Goal: Information Seeking & Learning: Find specific fact

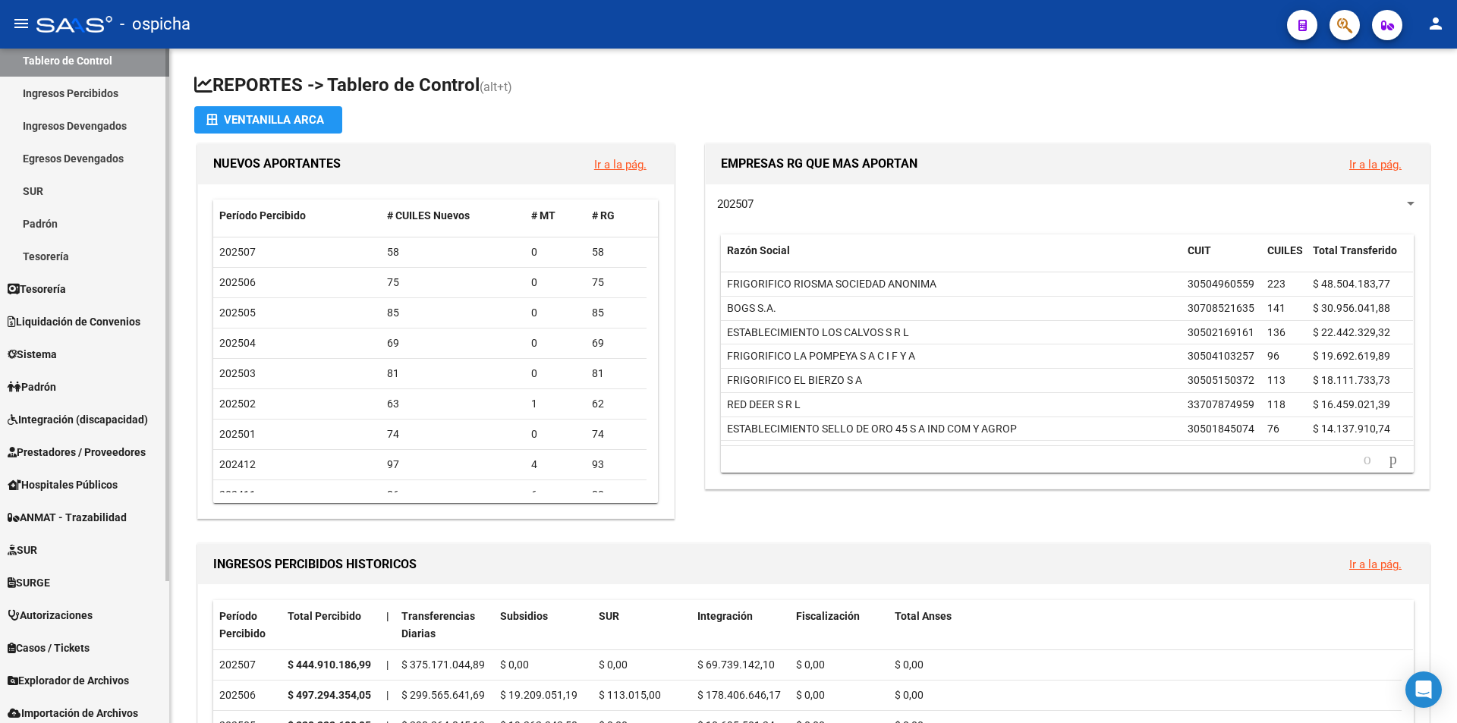
scroll to position [152, 0]
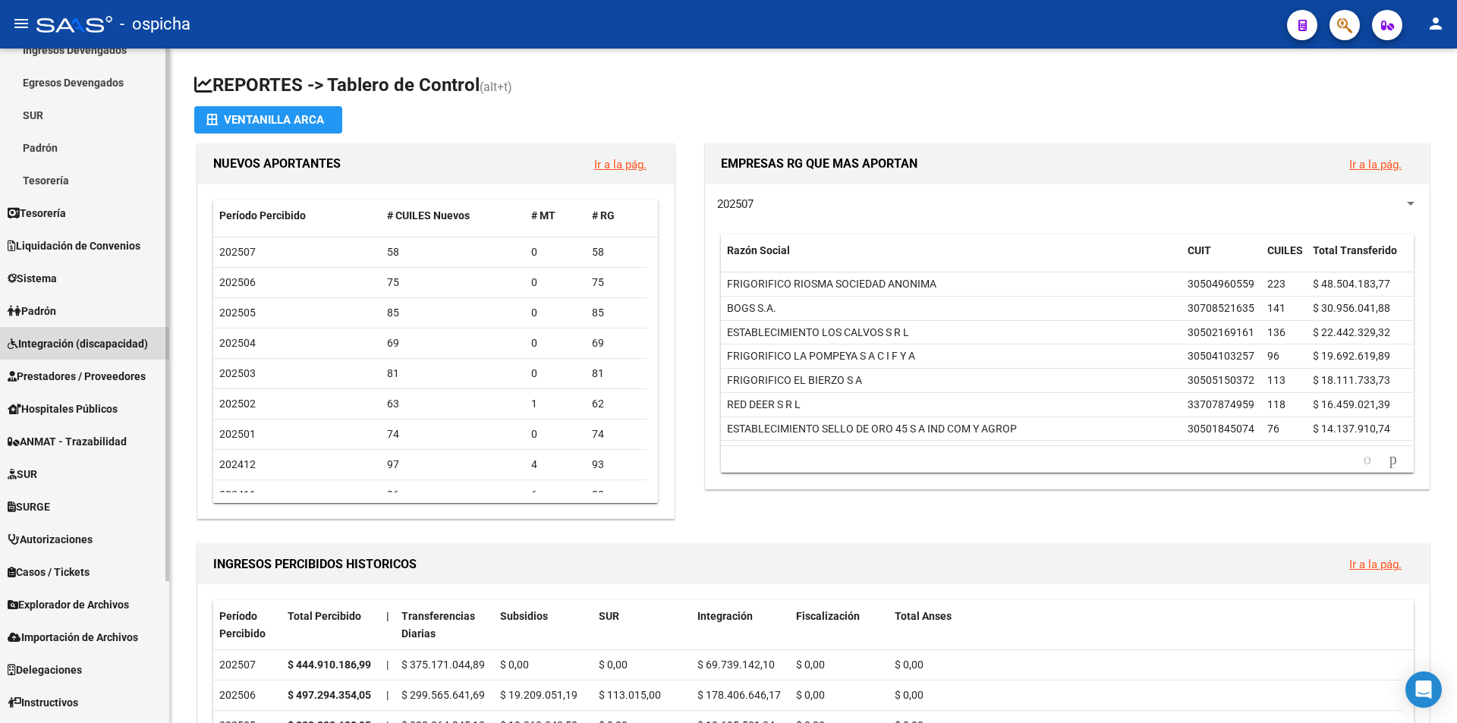
click at [64, 338] on span "Integración (discapacidad)" at bounding box center [78, 343] width 140 height 17
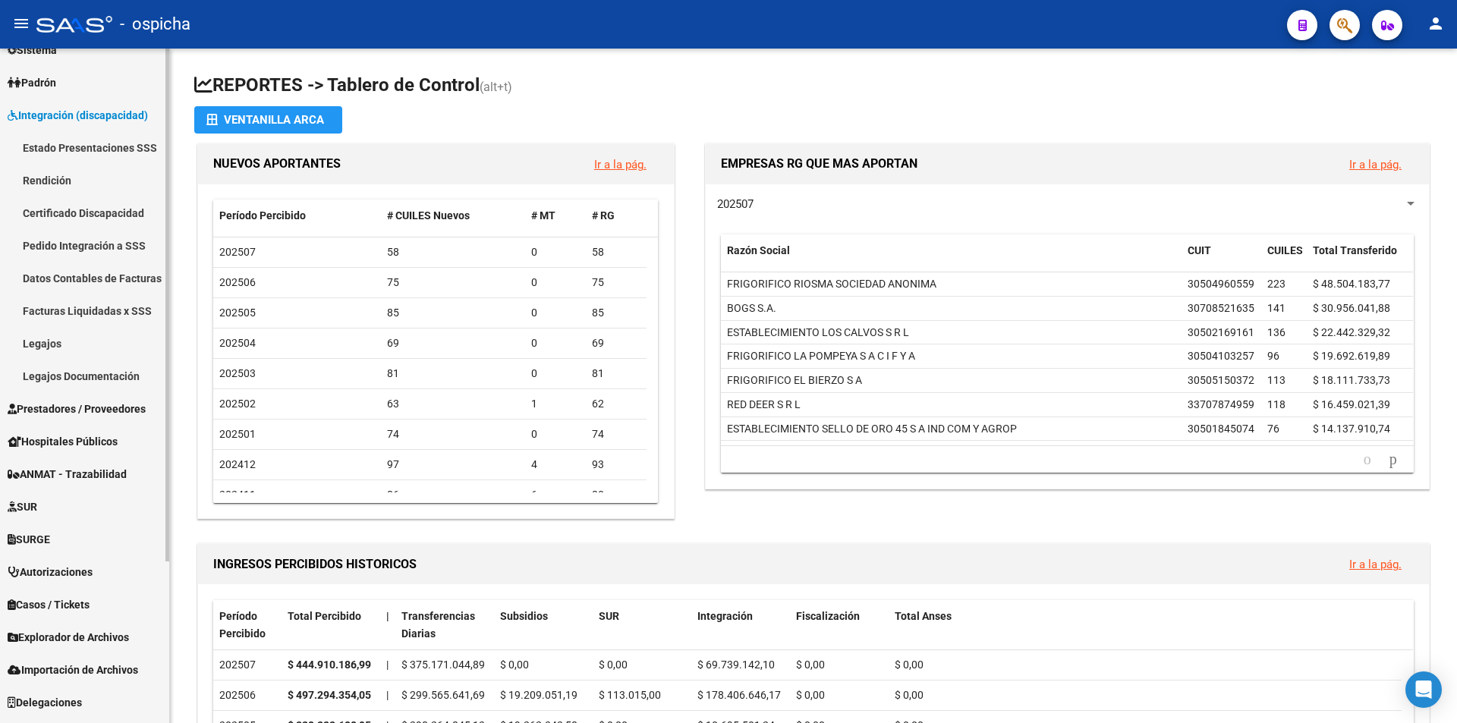
click at [61, 338] on link "Legajos" at bounding box center [84, 343] width 169 height 33
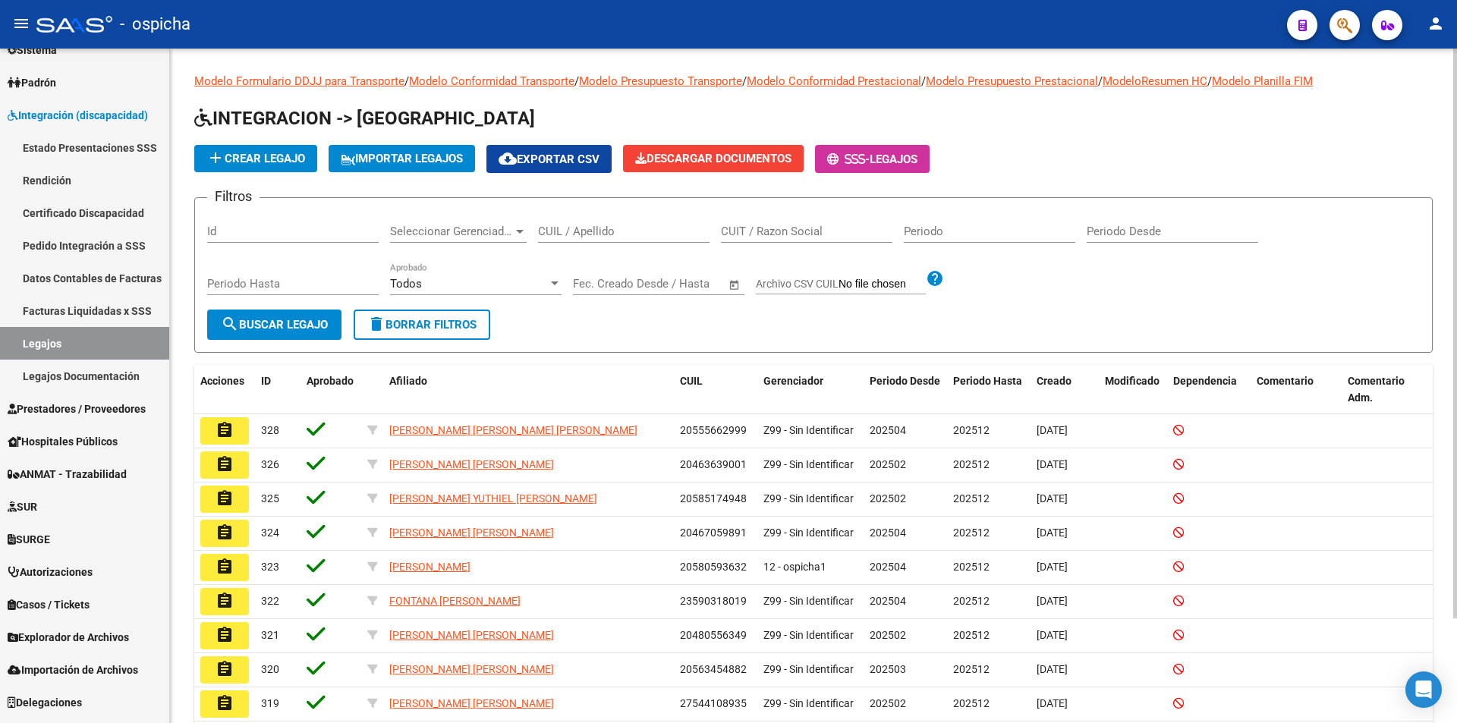
click at [574, 231] on input "CUIL / Apellido" at bounding box center [623, 232] width 171 height 14
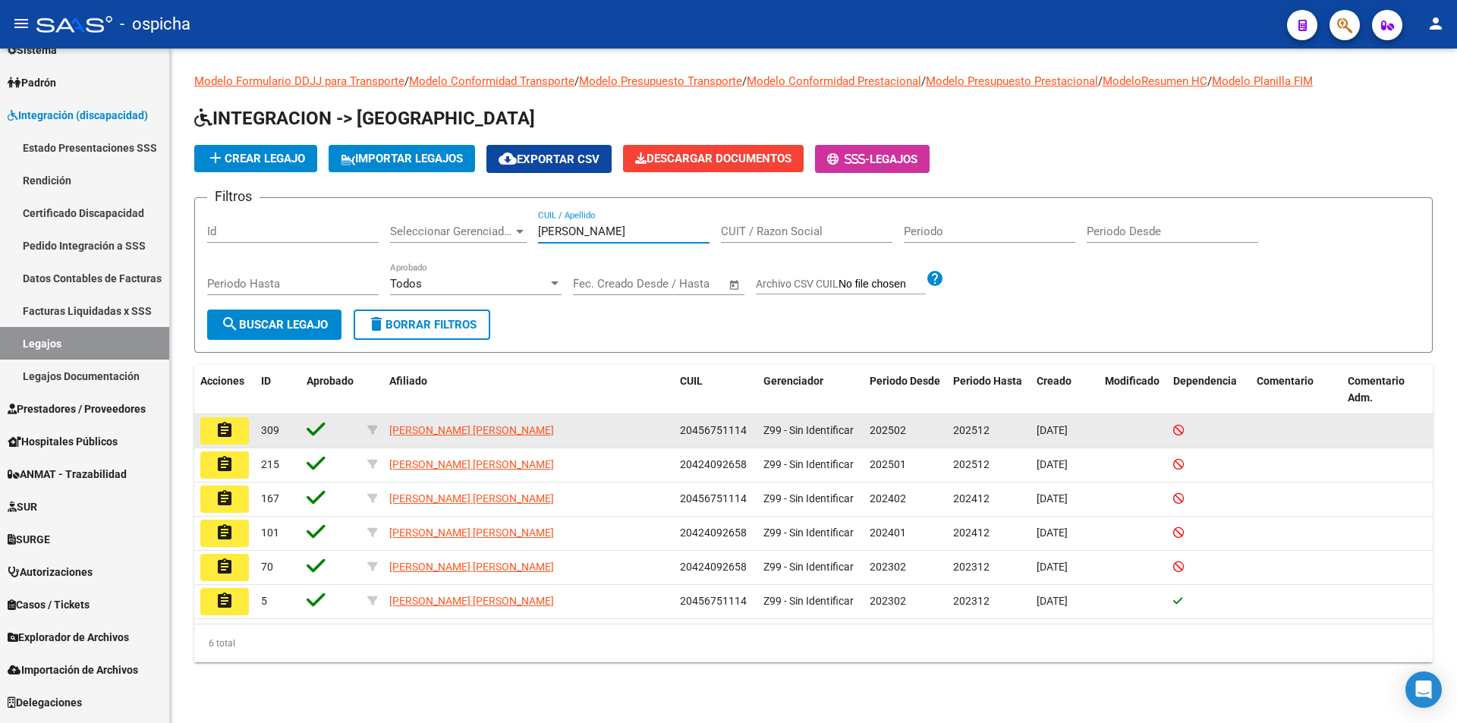
type input "[PERSON_NAME]"
click at [218, 428] on mat-icon "assignment" at bounding box center [224, 430] width 18 height 18
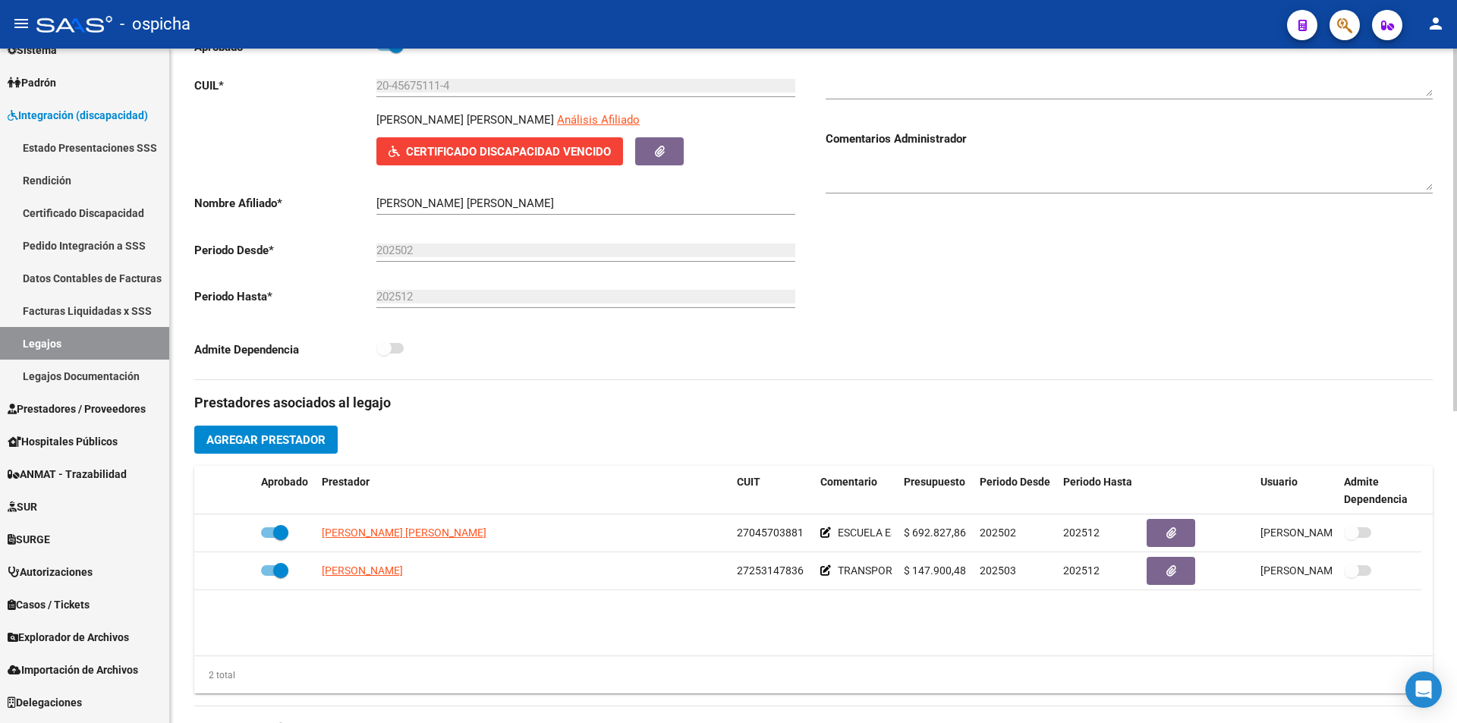
scroll to position [455, 0]
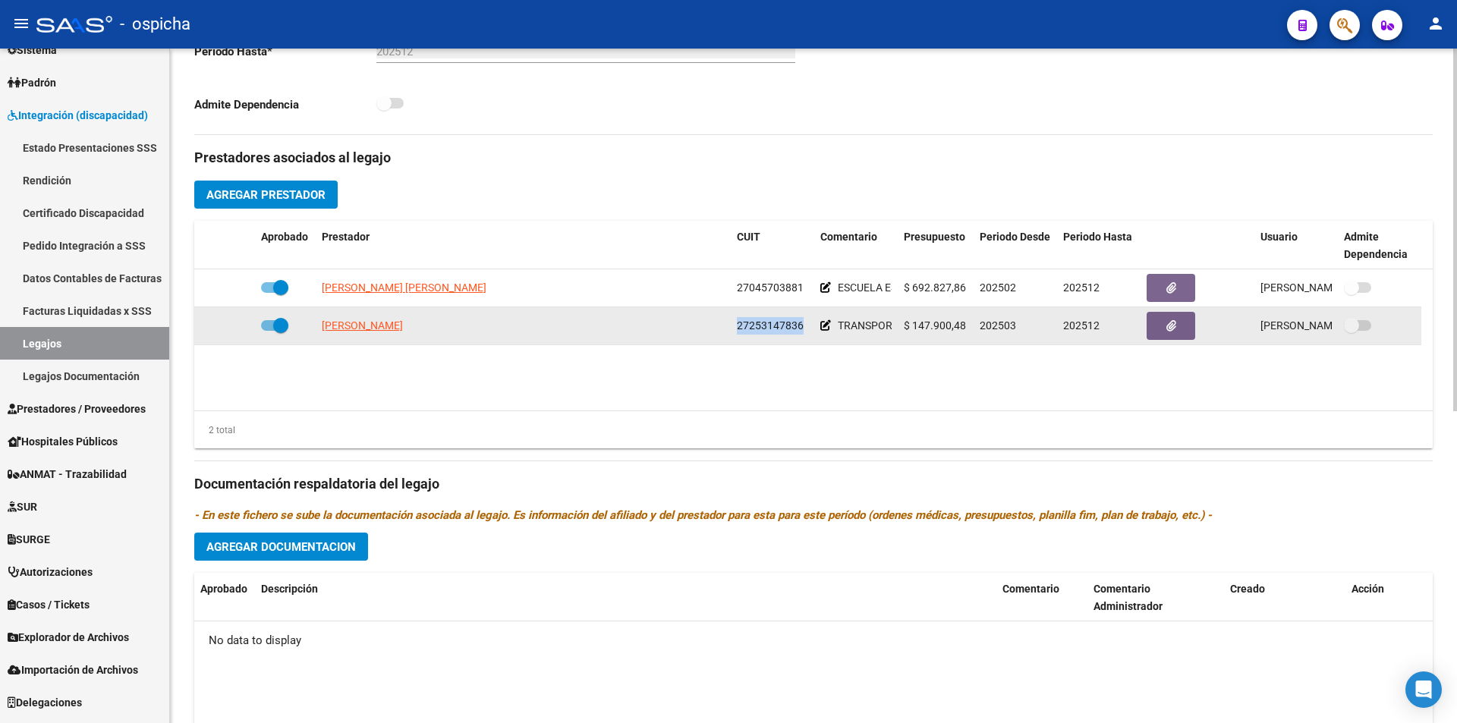
drag, startPoint x: 738, startPoint y: 329, endPoint x: 818, endPoint y: 329, distance: 79.7
click at [818, 329] on div "[PERSON_NAME] 27253147836 TRANSPORTE A ESCUELA IDEAT 273 KM MENSUALES SIN DEPEN…" at bounding box center [807, 326] width 1227 height 38
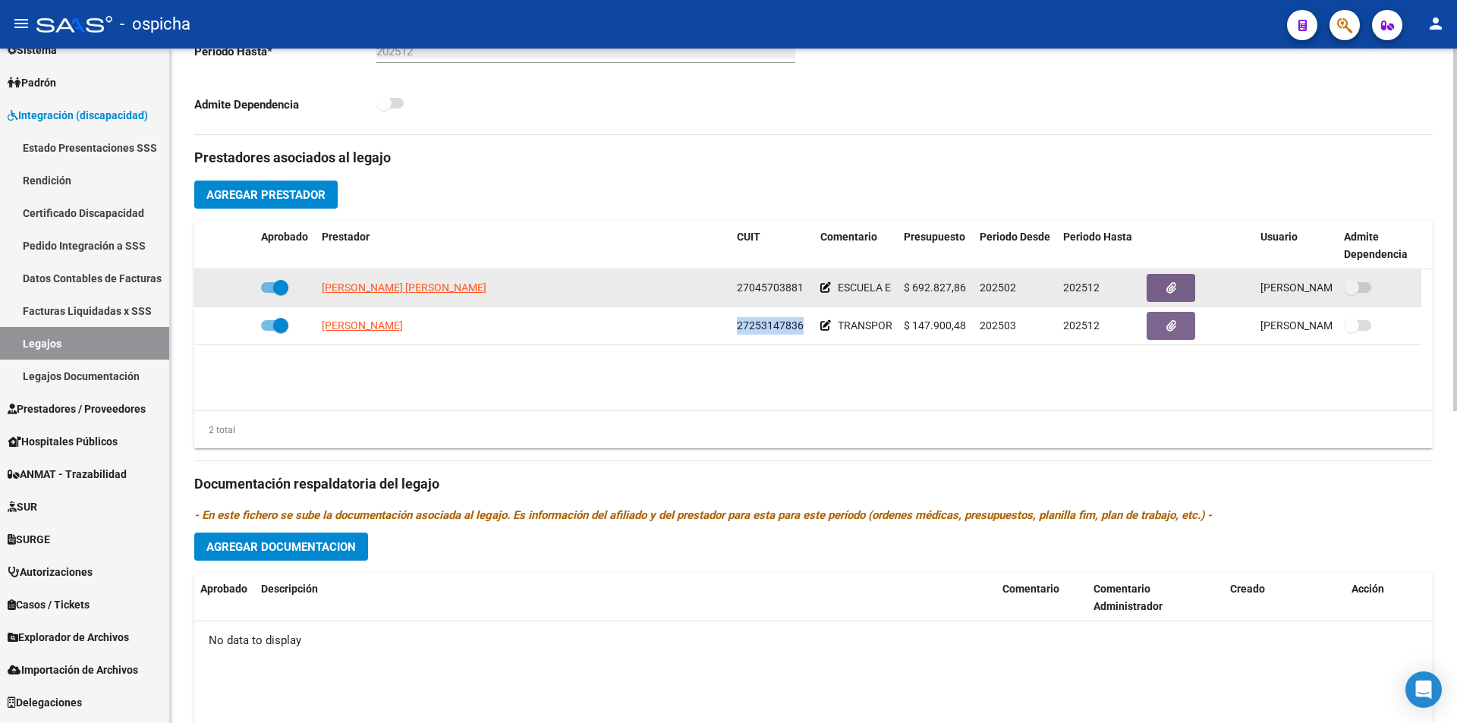
copy span "27253147836"
click at [762, 290] on span "27045703881" at bounding box center [770, 287] width 67 height 12
copy span "27045703881"
